Goal: Information Seeking & Learning: Understand process/instructions

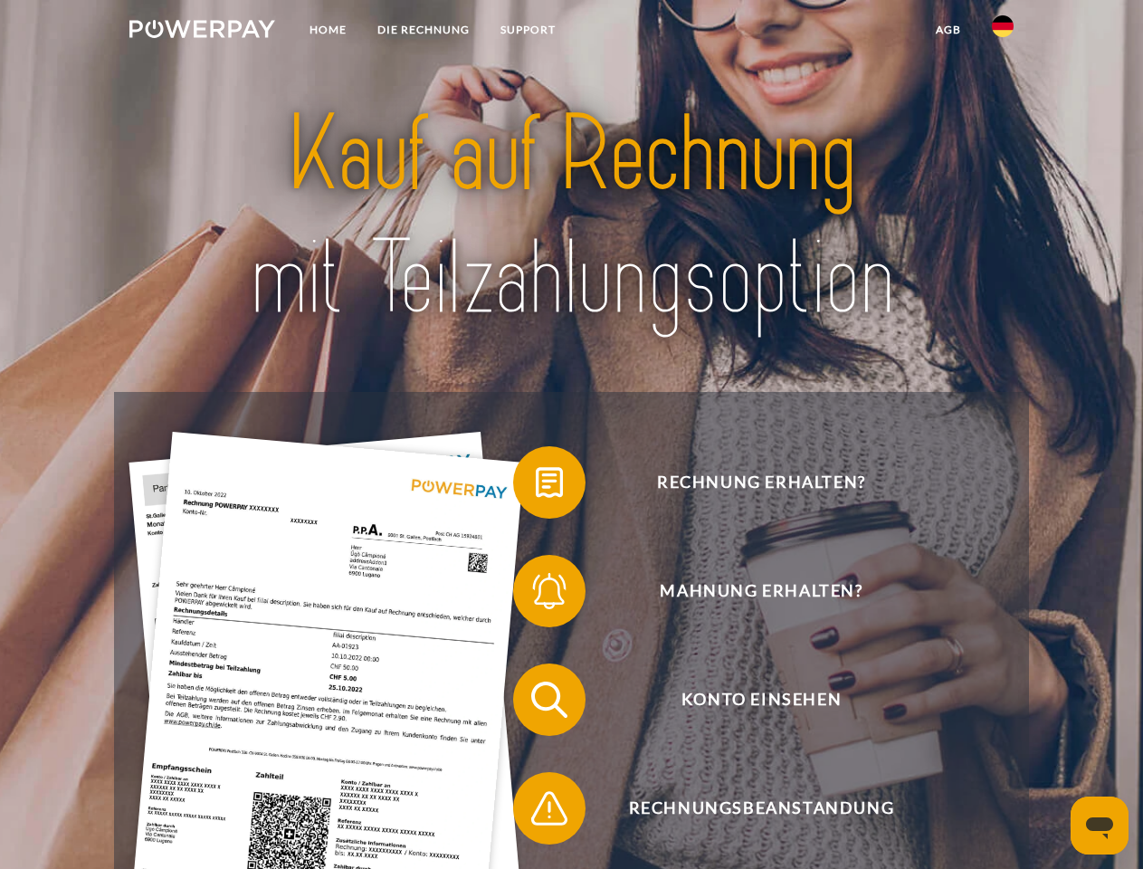
click at [202, 32] on img at bounding box center [202, 29] width 146 height 18
click at [1002, 32] on img at bounding box center [1003, 26] width 22 height 22
click at [947, 30] on link "agb" at bounding box center [948, 30] width 56 height 33
click at [536, 486] on span at bounding box center [522, 482] width 90 height 90
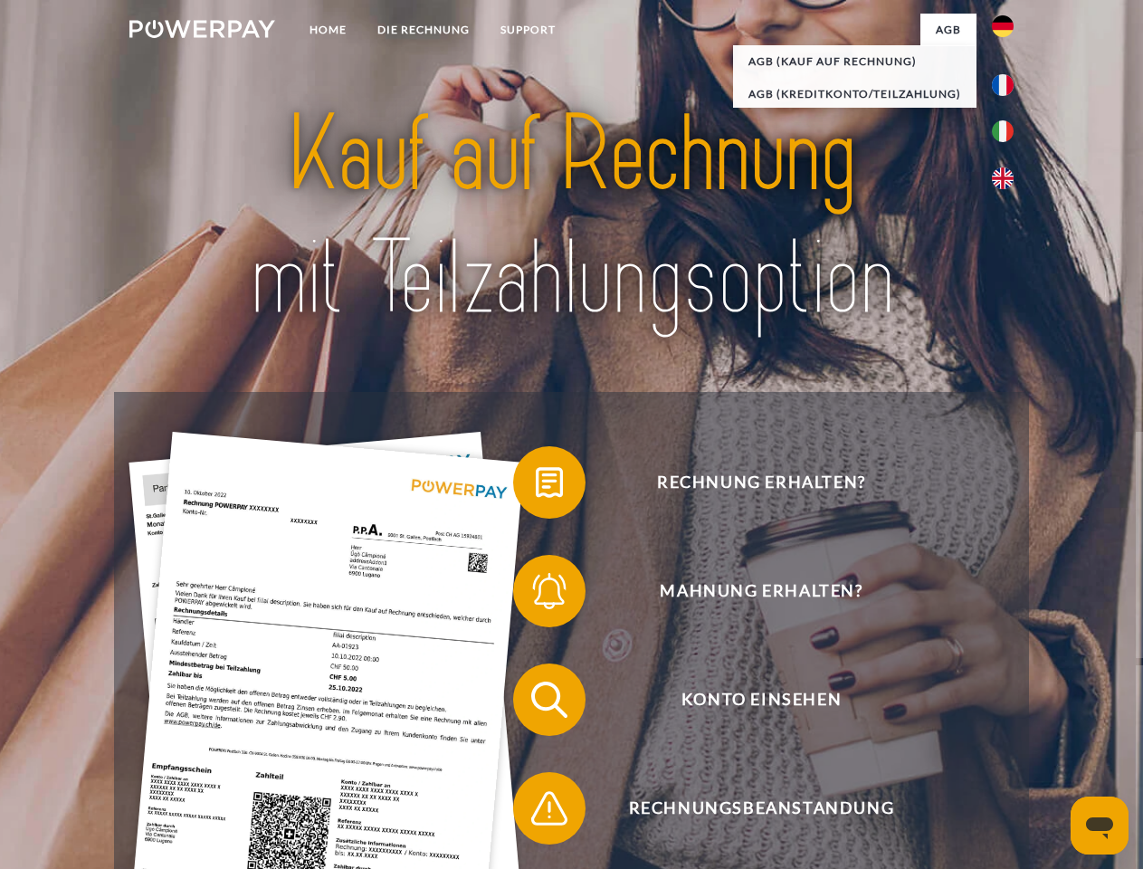
click at [536, 594] on span at bounding box center [522, 591] width 90 height 90
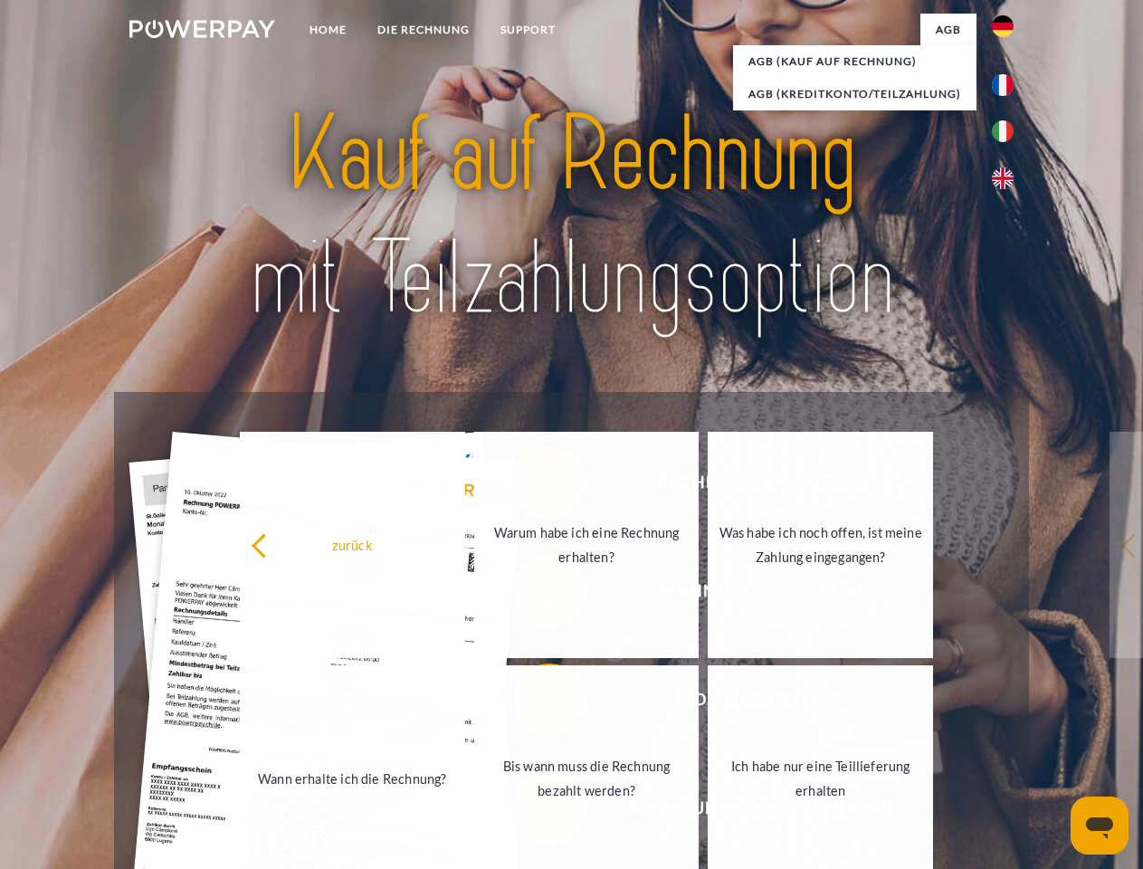
click at [536, 703] on link "Bis wann muss die Rechnung bezahlt werden?" at bounding box center [586, 778] width 225 height 226
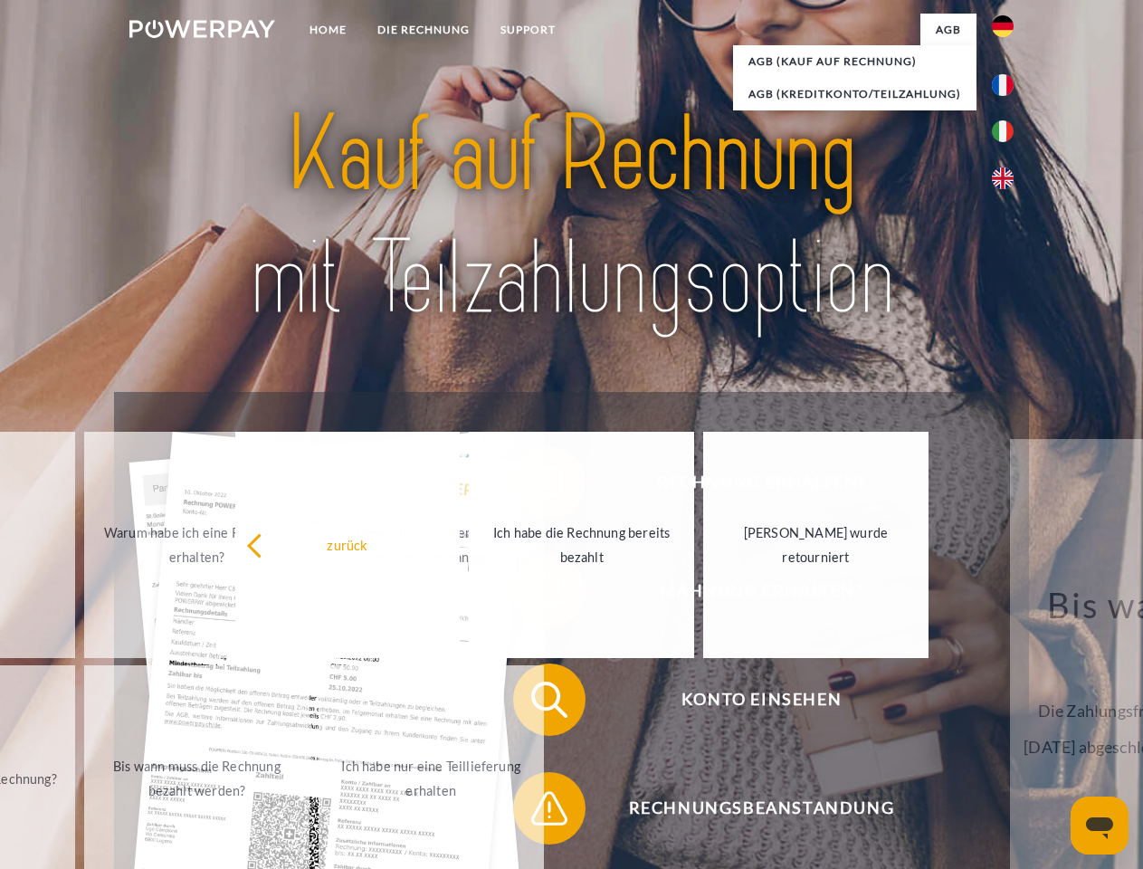
click at [536, 812] on span at bounding box center [522, 808] width 90 height 90
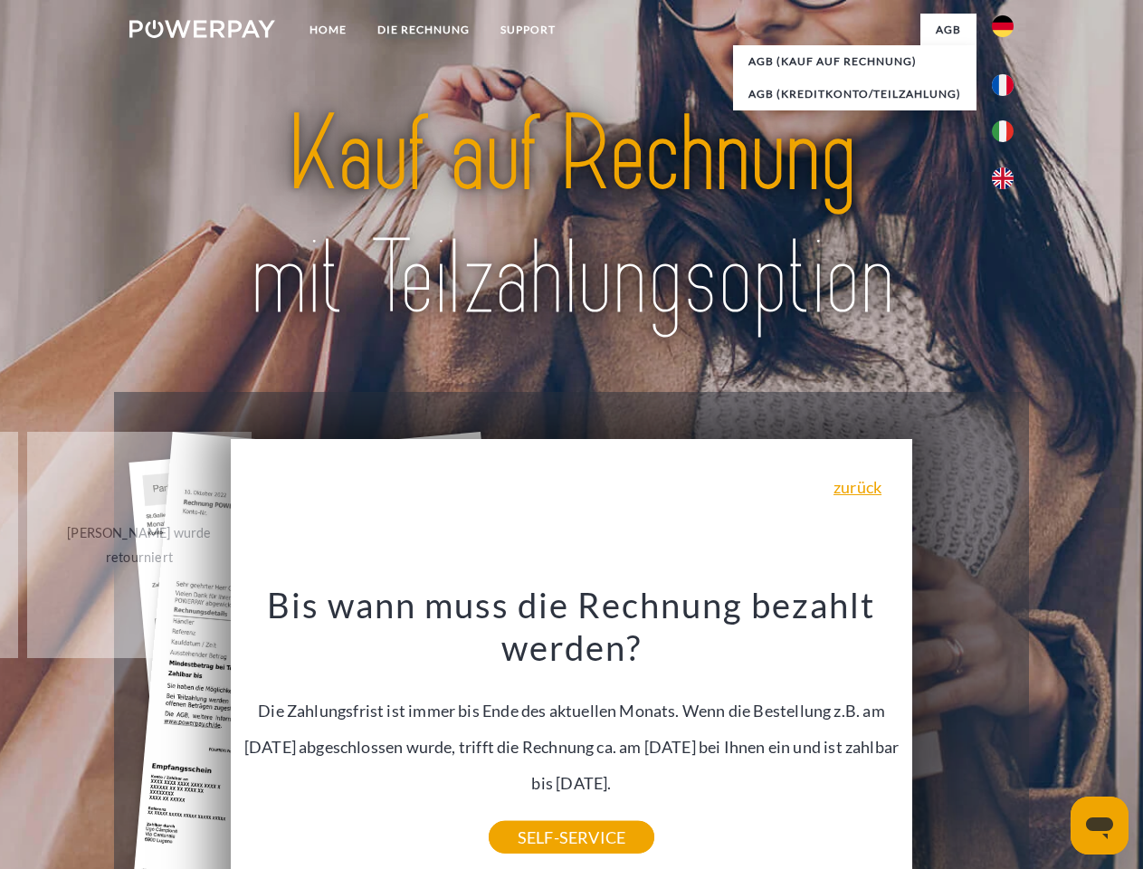
click at [1099, 825] on icon "Messaging-Fenster öffnen" at bounding box center [1099, 828] width 27 height 22
